Goal: Task Accomplishment & Management: Manage account settings

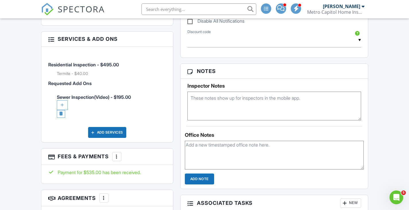
scroll to position [334, 0]
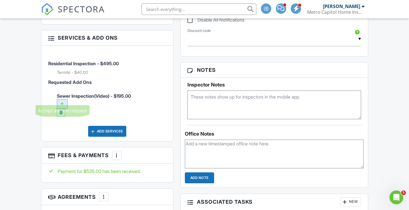
click at [64, 99] on div at bounding box center [62, 104] width 11 height 10
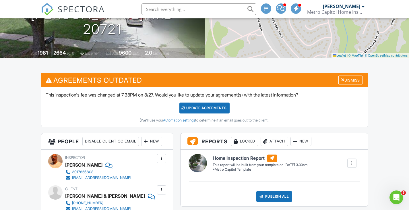
scroll to position [98, 0]
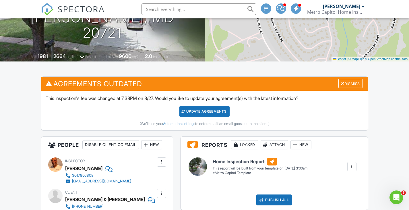
click at [194, 111] on div "Update Agreements" at bounding box center [204, 111] width 50 height 11
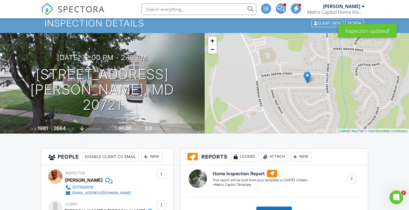
click at [84, 10] on span "SPECTORA" at bounding box center [81, 9] width 47 height 12
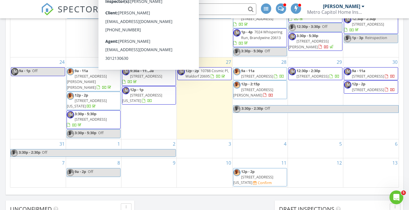
scroll to position [435, 0]
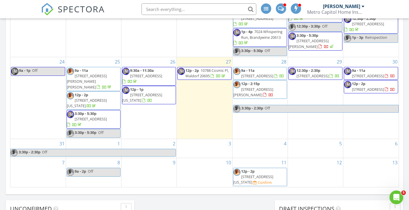
click at [257, 77] on span "[STREET_ADDRESS]" at bounding box center [257, 75] width 32 height 5
click at [198, 73] on span "12p - 2p" at bounding box center [191, 70] width 13 height 5
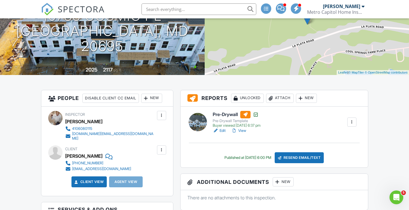
scroll to position [85, 0]
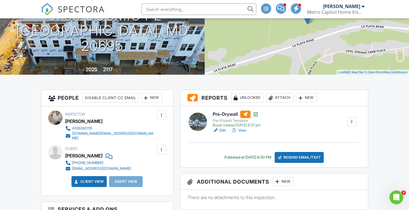
click at [241, 128] on link "View" at bounding box center [238, 130] width 15 height 6
